Goal: Task Accomplishment & Management: Use online tool/utility

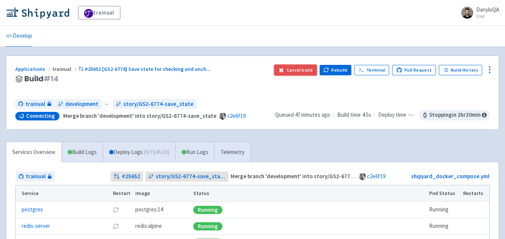
click at [291, 71] on button "Cancel build" at bounding box center [295, 70] width 42 height 10
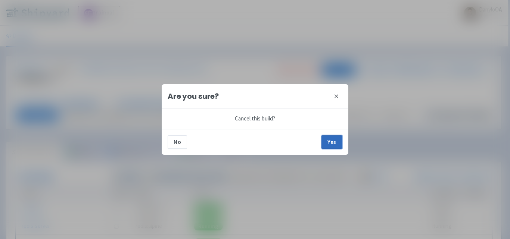
click at [335, 139] on button "Yes" at bounding box center [332, 142] width 21 height 13
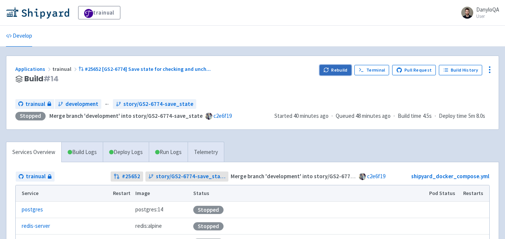
click at [341, 71] on button "Rebuild" at bounding box center [335, 70] width 32 height 10
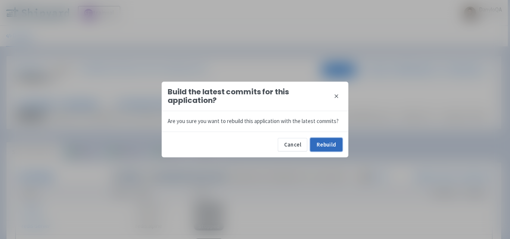
click at [321, 146] on button "Rebuild" at bounding box center [326, 144] width 32 height 13
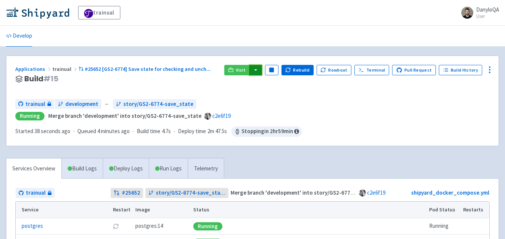
click at [262, 71] on button "button" at bounding box center [255, 70] width 13 height 10
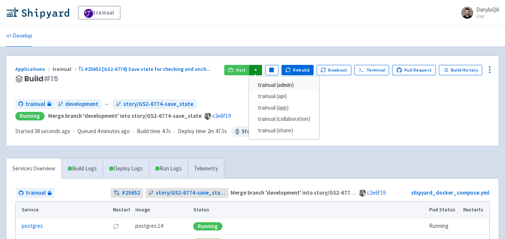
click at [291, 80] on link "trainual (admin)" at bounding box center [284, 86] width 70 height 12
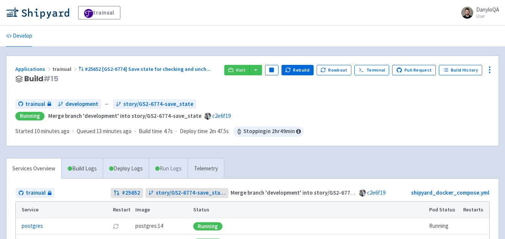
click at [173, 170] on link "Run Logs" at bounding box center [168, 169] width 39 height 21
